Goal: Transaction & Acquisition: Purchase product/service

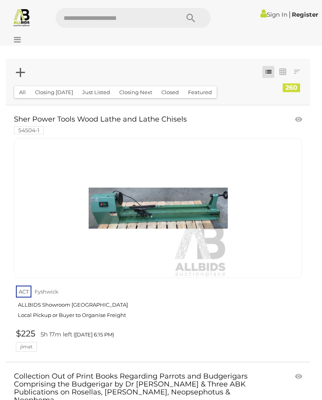
click at [76, 17] on input "text" at bounding box center [114, 18] width 116 height 20
click at [270, 220] on div at bounding box center [158, 208] width 288 height 140
click at [76, 16] on input "text" at bounding box center [114, 18] width 116 height 20
type input "**********"
click at [191, 16] on icon "Search" at bounding box center [191, 18] width 9 height 12
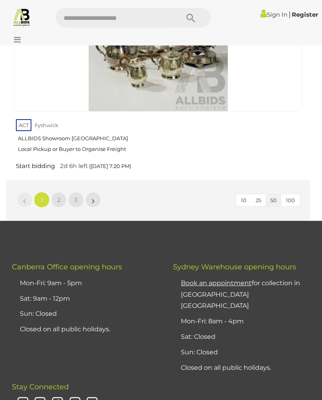
scroll to position [13125, 0]
click at [97, 192] on link "»" at bounding box center [93, 200] width 16 height 16
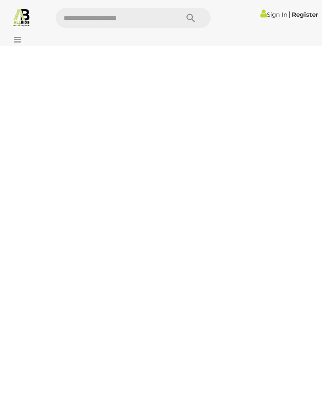
scroll to position [0, 0]
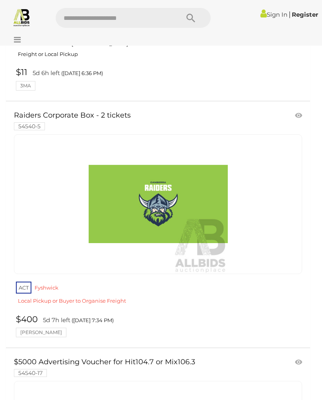
scroll to position [4457, 0]
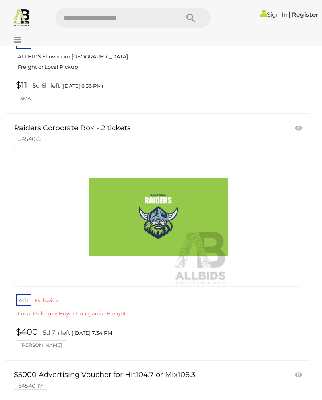
click at [156, 196] on img at bounding box center [158, 217] width 139 height 139
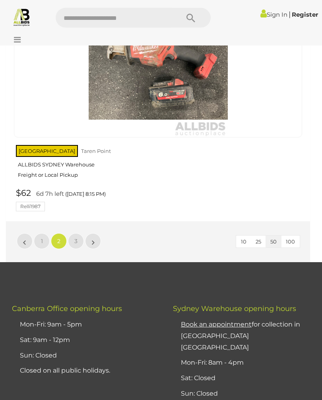
scroll to position [12940, 0]
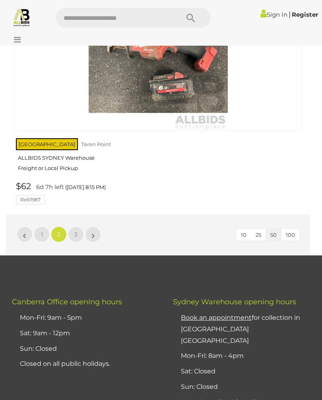
click at [98, 227] on link "»" at bounding box center [93, 235] width 16 height 16
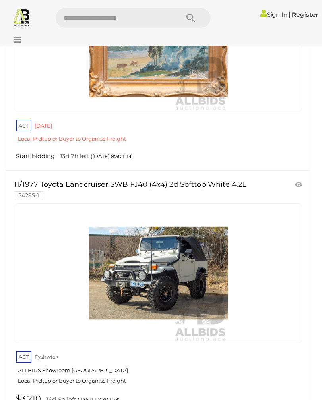
scroll to position [8488, 0]
